Goal: Information Seeking & Learning: Learn about a topic

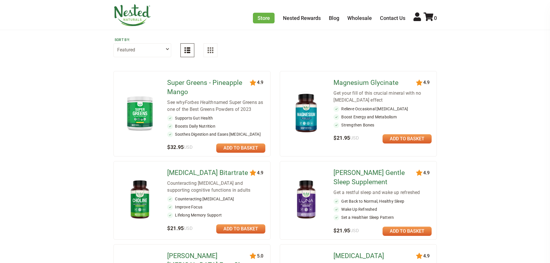
scroll to position [58, 0]
click at [139, 198] on img at bounding box center [140, 200] width 34 height 44
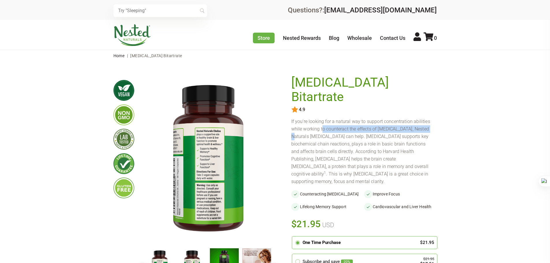
drag, startPoint x: 297, startPoint y: 116, endPoint x: 427, endPoint y: 116, distance: 129.9
click at [427, 118] on div "If you’re looking for a natural way to support concentration abilities while wo…" at bounding box center [364, 152] width 146 height 68
click at [323, 122] on div "If you’re looking for a natural way to support concentration abilities while wo…" at bounding box center [364, 152] width 146 height 68
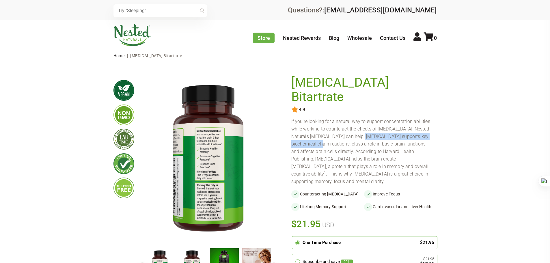
drag, startPoint x: 351, startPoint y: 125, endPoint x: 415, endPoint y: 125, distance: 63.8
click at [415, 125] on div "If you’re looking for a natural way to support concentration abilities while wo…" at bounding box center [364, 152] width 146 height 68
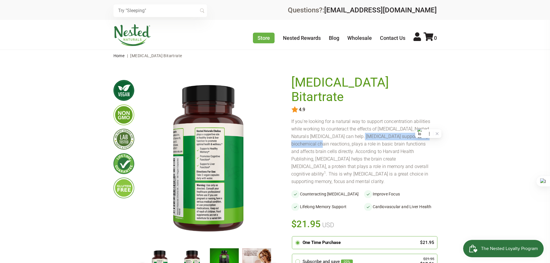
click at [293, 124] on div "If you’re looking for a natural way to support concentration abilities while wo…" at bounding box center [364, 152] width 146 height 68
drag, startPoint x: 292, startPoint y: 130, endPoint x: 422, endPoint y: 130, distance: 129.9
click at [422, 130] on div "If you’re looking for a natural way to support concentration abilities while wo…" at bounding box center [364, 152] width 146 height 68
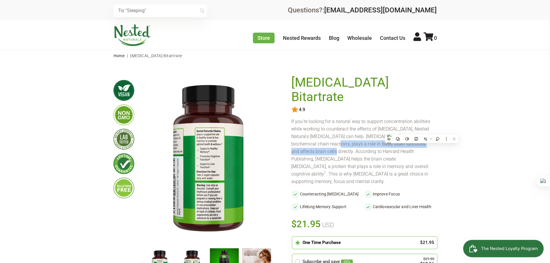
click at [328, 130] on div "If you’re looking for a natural way to support concentration abilities while wo…" at bounding box center [364, 152] width 146 height 68
drag, startPoint x: 296, startPoint y: 130, endPoint x: 418, endPoint y: 130, distance: 121.9
click at [418, 130] on div "If you’re looking for a natural way to support concentration abilities while wo…" at bounding box center [364, 152] width 146 height 68
click at [314, 130] on div "If you’re looking for a natural way to support concentration abilities while wo…" at bounding box center [364, 152] width 146 height 68
click at [300, 131] on div "If you’re looking for a natural way to support concentration abilities while wo…" at bounding box center [364, 152] width 146 height 68
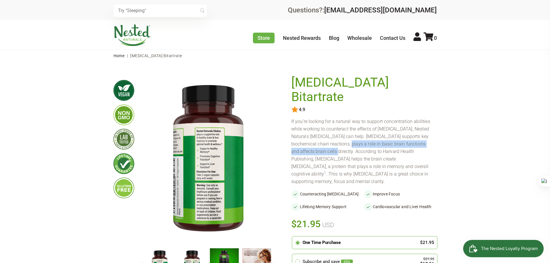
drag, startPoint x: 303, startPoint y: 131, endPoint x: 423, endPoint y: 131, distance: 119.5
click at [423, 131] on div "If you’re looking for a natural way to support concentration abilities while wo…" at bounding box center [364, 152] width 146 height 68
click at [312, 135] on div "If you’re looking for a natural way to support concentration abilities while wo…" at bounding box center [364, 152] width 146 height 68
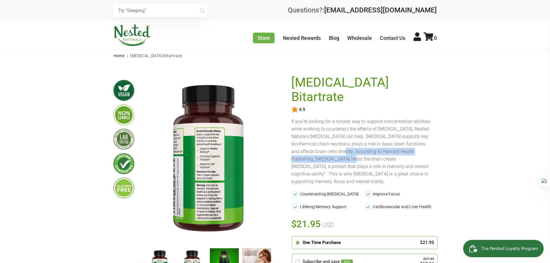
drag, startPoint x: 291, startPoint y: 136, endPoint x: 422, endPoint y: 136, distance: 131.1
click at [422, 136] on div "If you’re looking for a natural way to support concentration abilities while wo…" at bounding box center [364, 152] width 146 height 68
click at [332, 135] on div "If you’re looking for a natural way to support concentration abilities while wo…" at bounding box center [364, 152] width 146 height 68
drag, startPoint x: 305, startPoint y: 138, endPoint x: 400, endPoint y: 138, distance: 95.3
click at [400, 138] on div "If you’re looking for a natural way to support concentration abilities while wo…" at bounding box center [364, 152] width 146 height 68
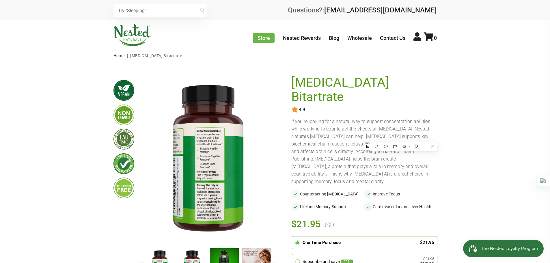
click at [296, 145] on div "If you’re looking for a natural way to support concentration abilities while wo…" at bounding box center [364, 152] width 146 height 68
drag, startPoint x: 295, startPoint y: 145, endPoint x: 426, endPoint y: 143, distance: 130.5
click at [426, 143] on div "If you’re looking for a natural way to support concentration abilities while wo…" at bounding box center [364, 152] width 146 height 68
click at [328, 144] on div "If you’re looking for a natural way to support concentration abilities while wo…" at bounding box center [364, 152] width 146 height 68
drag, startPoint x: 326, startPoint y: 146, endPoint x: 419, endPoint y: 148, distance: 93.6
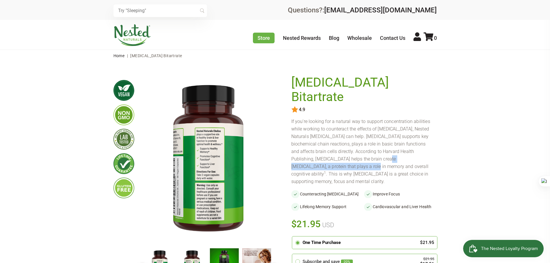
click at [419, 148] on div "If you’re looking for a natural way to support concentration abilities while wo…" at bounding box center [364, 152] width 146 height 68
click at [296, 150] on div "If you’re looking for a natural way to support concentration abilities while wo…" at bounding box center [364, 152] width 146 height 68
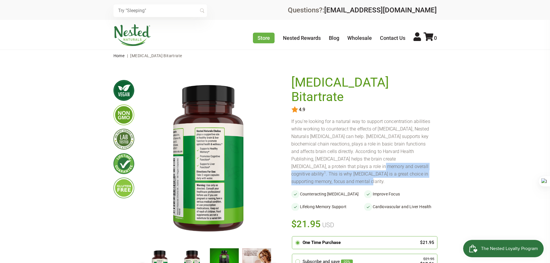
drag, startPoint x: 297, startPoint y: 150, endPoint x: 422, endPoint y: 158, distance: 124.7
click at [422, 158] on div "If you’re looking for a natural way to support concentration abilities while wo…" at bounding box center [364, 152] width 146 height 68
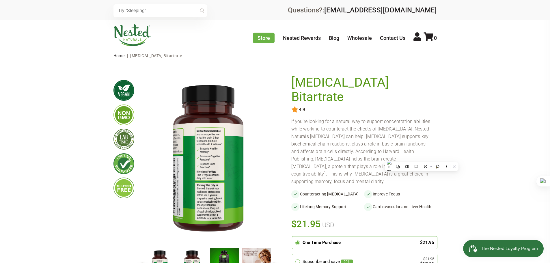
click at [360, 132] on div "If you’re looking for a natural way to support concentration abilities while wo…" at bounding box center [364, 152] width 146 height 68
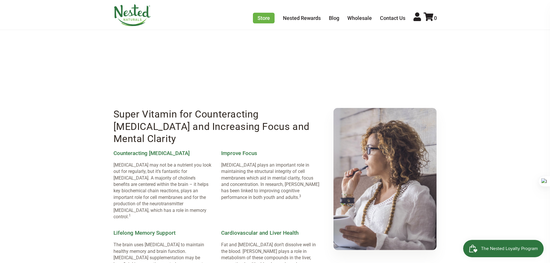
scroll to position [318, 0]
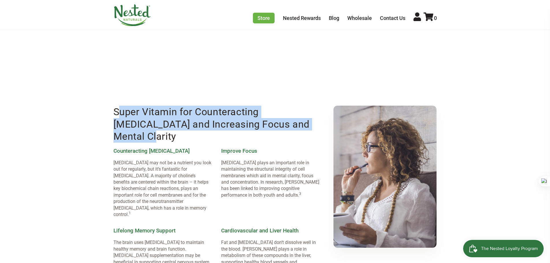
drag, startPoint x: 117, startPoint y: 89, endPoint x: 280, endPoint y: 100, distance: 163.8
click at [280, 106] on h2 "Super Vitamin for Counteracting [MEDICAL_DATA] and Increasing Focus and Mental …" at bounding box center [221, 124] width 216 height 37
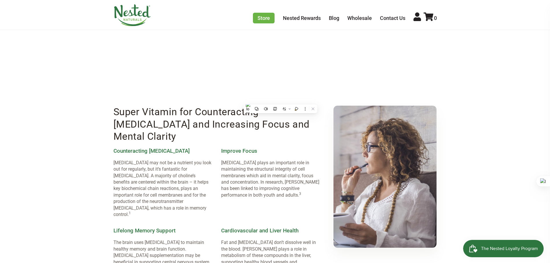
click at [130, 160] on p "[MEDICAL_DATA] may not be a nutrient you look out for regularly, but it’s fanta…" at bounding box center [162, 189] width 98 height 58
drag, startPoint x: 224, startPoint y: 203, endPoint x: 308, endPoint y: 202, distance: 84.0
click at [308, 239] on p "Fat and [MEDICAL_DATA] don’t dissolve well in the blood. [PERSON_NAME] plays a …" at bounding box center [270, 255] width 98 height 32
click at [234, 239] on p "Fat and [MEDICAL_DATA] don’t dissolve well in the blood. [PERSON_NAME] plays a …" at bounding box center [270, 255] width 98 height 32
drag, startPoint x: 229, startPoint y: 208, endPoint x: 301, endPoint y: 209, distance: 71.9
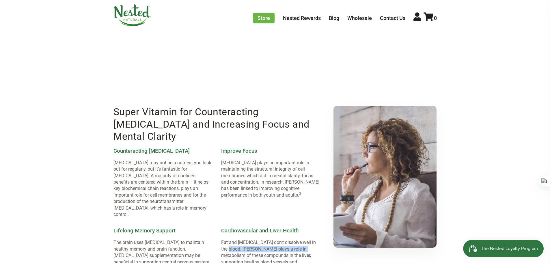
click at [301, 239] on p "Fat and [MEDICAL_DATA] don’t dissolve well in the blood. [PERSON_NAME] plays a …" at bounding box center [270, 255] width 98 height 32
click at [225, 239] on p "Fat and [MEDICAL_DATA] don’t dissolve well in the blood. [PERSON_NAME] plays a …" at bounding box center [270, 255] width 98 height 32
drag, startPoint x: 225, startPoint y: 216, endPoint x: 304, endPoint y: 216, distance: 79.1
click at [304, 239] on p "Fat and [MEDICAL_DATA] don’t dissolve well in the blood. [PERSON_NAME] plays a …" at bounding box center [270, 255] width 98 height 32
click at [226, 239] on p "Fat and [MEDICAL_DATA] don’t dissolve well in the blood. [PERSON_NAME] plays a …" at bounding box center [270, 255] width 98 height 32
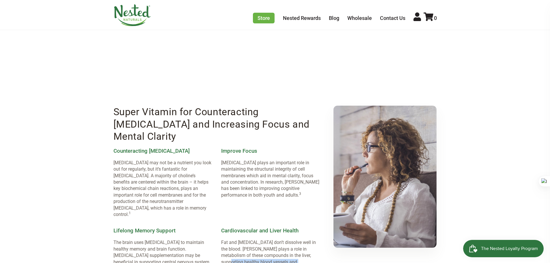
drag, startPoint x: 263, startPoint y: 220, endPoint x: 297, endPoint y: 220, distance: 34.4
click at [297, 239] on p "Fat and [MEDICAL_DATA] don’t dissolve well in the blood. [PERSON_NAME] plays a …" at bounding box center [270, 255] width 98 height 32
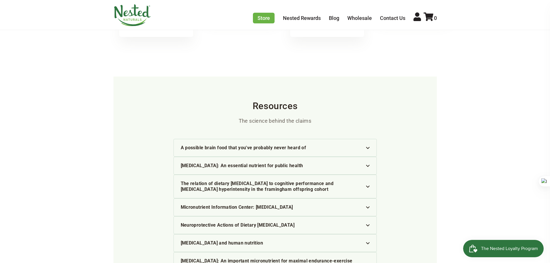
scroll to position [1155, 0]
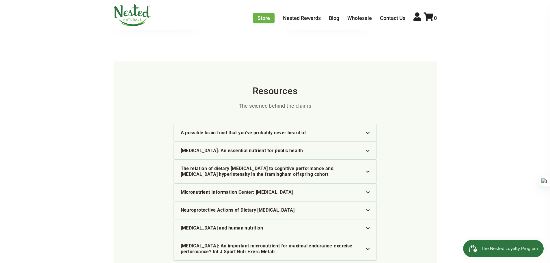
click at [204, 225] on div "[MEDICAL_DATA] and human nutrition" at bounding box center [275, 228] width 189 height 6
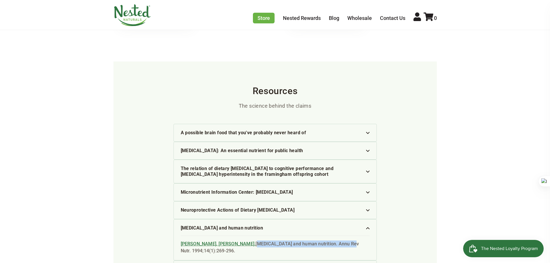
drag, startPoint x: 234, startPoint y: 185, endPoint x: 325, endPoint y: 187, distance: 91.0
click at [325, 236] on div "[PERSON_NAME], [PERSON_NAME]. [MEDICAL_DATA] and human nutrition. Annu Rev Nutr…" at bounding box center [275, 245] width 189 height 19
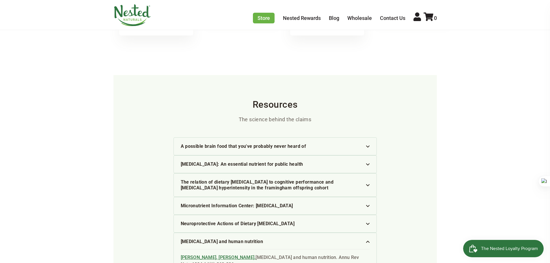
scroll to position [1126, 0]
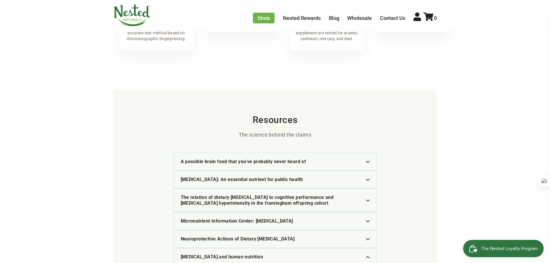
click at [204, 195] on div "The relation of dietary [MEDICAL_DATA] to cognitive performance and [MEDICAL_DA…" at bounding box center [275, 201] width 189 height 12
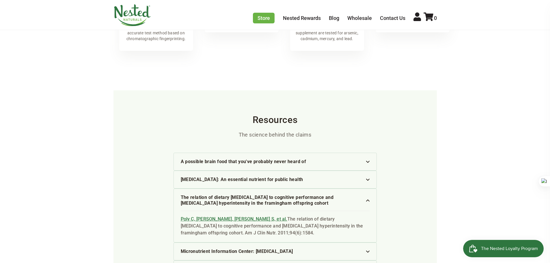
click at [230, 177] on div "[MEDICAL_DATA]: An essential nutrient for public health" at bounding box center [275, 180] width 189 height 6
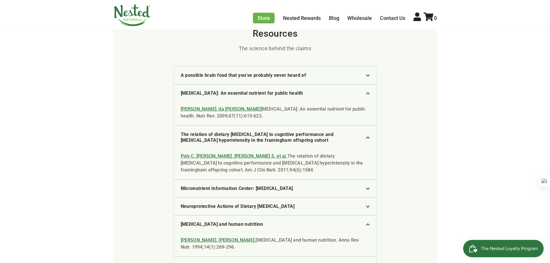
scroll to position [1213, 0]
click at [217, 185] on div "Micronutrient Information Center: [MEDICAL_DATA]" at bounding box center [275, 188] width 189 height 6
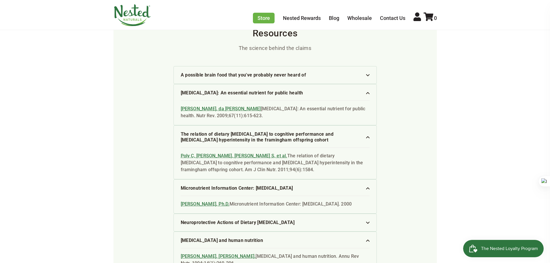
click at [245, 220] on div "Neuroprotective Actions of Dietary [MEDICAL_DATA]" at bounding box center [275, 223] width 189 height 6
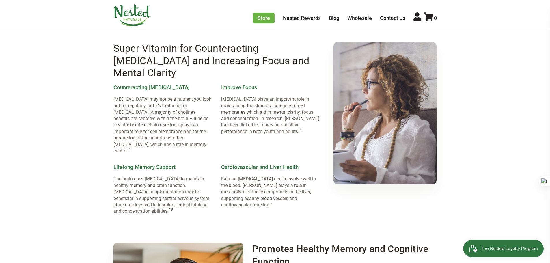
scroll to position [375, 0]
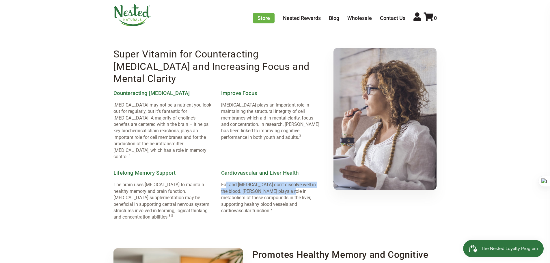
drag, startPoint x: 227, startPoint y: 145, endPoint x: 288, endPoint y: 149, distance: 61.1
click at [288, 182] on p "Fat and [MEDICAL_DATA] don’t dissolve well in the blood. [PERSON_NAME] plays a …" at bounding box center [270, 198] width 98 height 32
click at [242, 182] on p "Fat and [MEDICAL_DATA] don’t dissolve well in the blood. [PERSON_NAME] plays a …" at bounding box center [270, 198] width 98 height 32
drag, startPoint x: 228, startPoint y: 148, endPoint x: 297, endPoint y: 151, distance: 68.5
click at [300, 182] on p "Fat and [MEDICAL_DATA] don’t dissolve well in the blood. [PERSON_NAME] plays a …" at bounding box center [270, 198] width 98 height 32
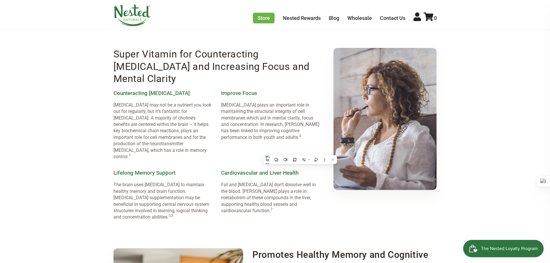
click at [237, 182] on p "Fat and [MEDICAL_DATA] don’t dissolve well in the blood. [PERSON_NAME] plays a …" at bounding box center [270, 198] width 98 height 32
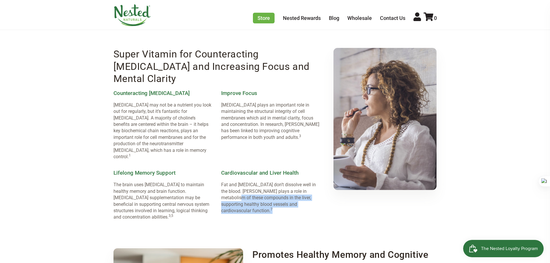
drag, startPoint x: 230, startPoint y: 160, endPoint x: 253, endPoint y: 173, distance: 26.8
click at [253, 182] on p "Fat and [MEDICAL_DATA] don’t dissolve well in the blood. [PERSON_NAME] plays a …" at bounding box center [270, 198] width 98 height 32
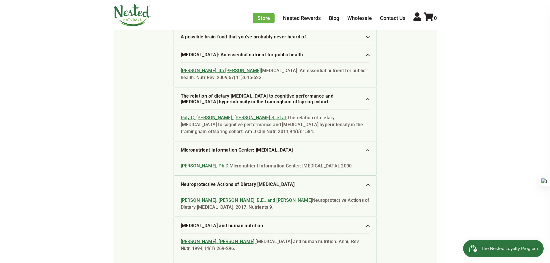
scroll to position [1271, 0]
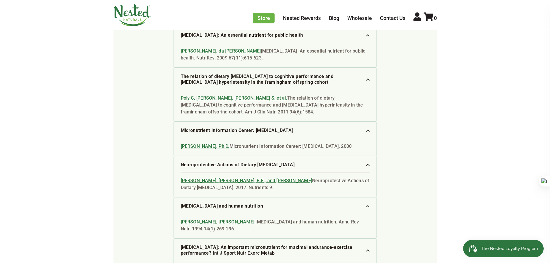
drag, startPoint x: 243, startPoint y: 212, endPoint x: 328, endPoint y: 222, distance: 85.4
click at [332, 239] on li "[MEDICAL_DATA]: An important micronutrient for maximal endurance-exercise perfo…" at bounding box center [275, 266] width 203 height 54
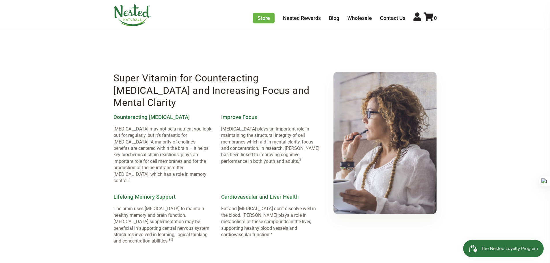
scroll to position [347, 0]
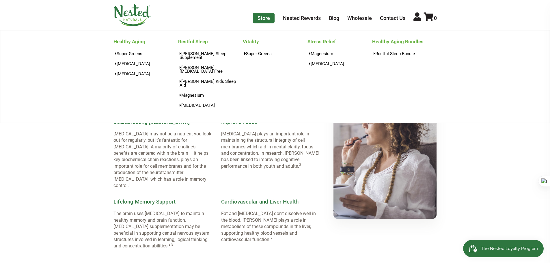
click at [261, 18] on link "Store" at bounding box center [264, 18] width 22 height 11
